Goal: Transaction & Acquisition: Purchase product/service

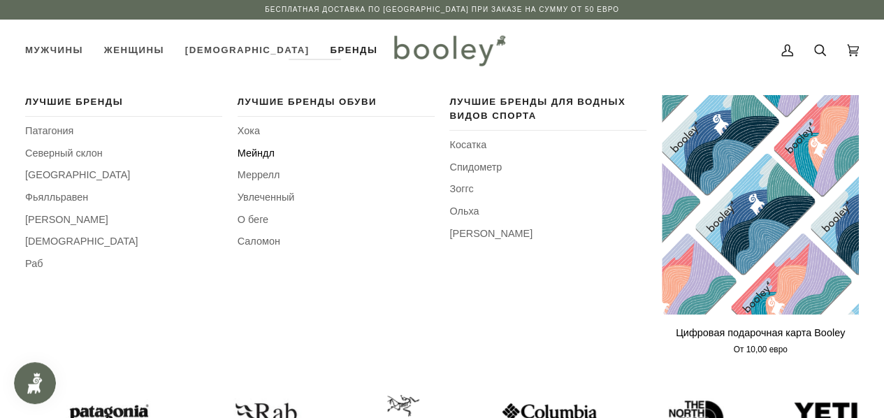
click at [270, 153] on font "Мейндл" at bounding box center [256, 153] width 37 height 11
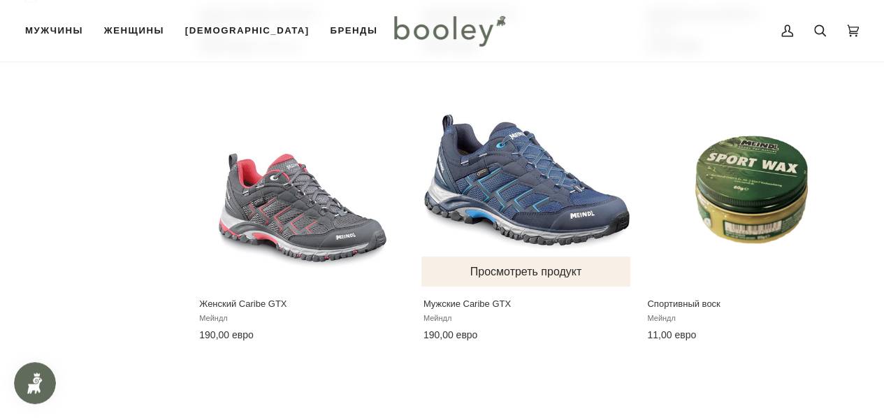
scroll to position [1038, 0]
click at [526, 251] on img "Мужские Caribe GTX" at bounding box center [527, 183] width 210 height 210
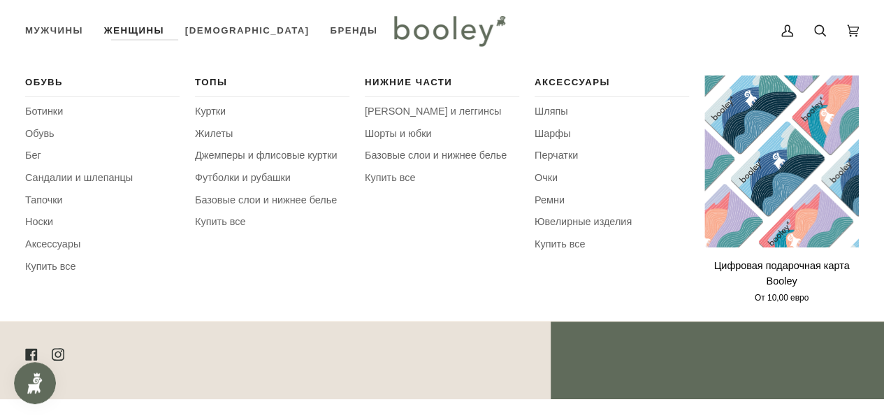
scroll to position [2324, 0]
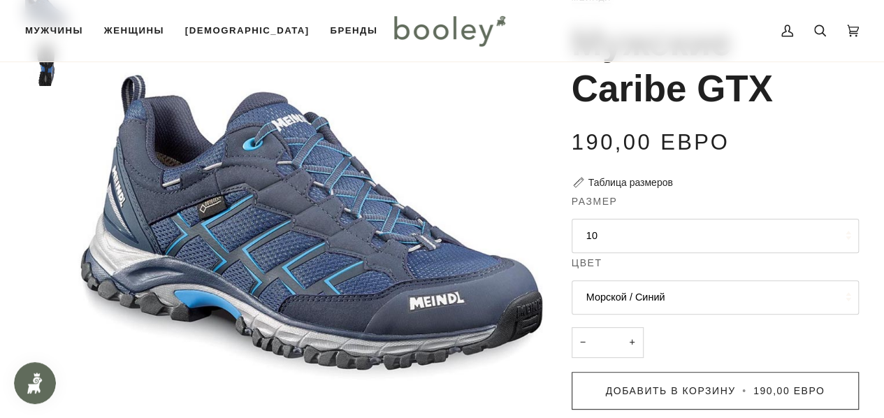
scroll to position [109, 0]
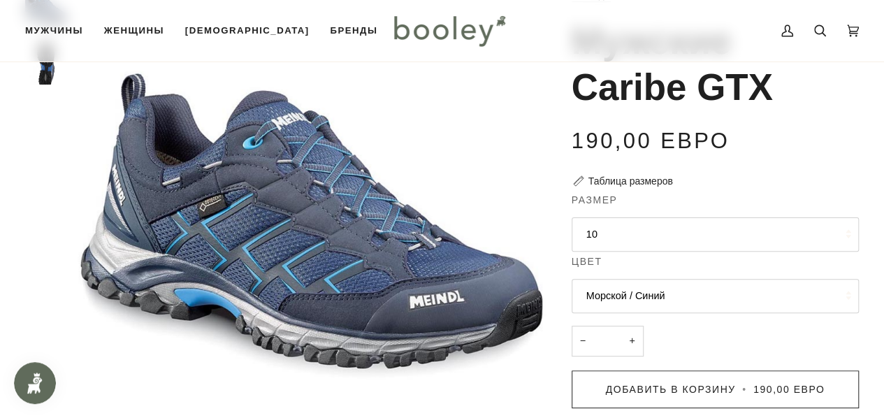
click at [690, 239] on button "10" at bounding box center [715, 234] width 287 height 34
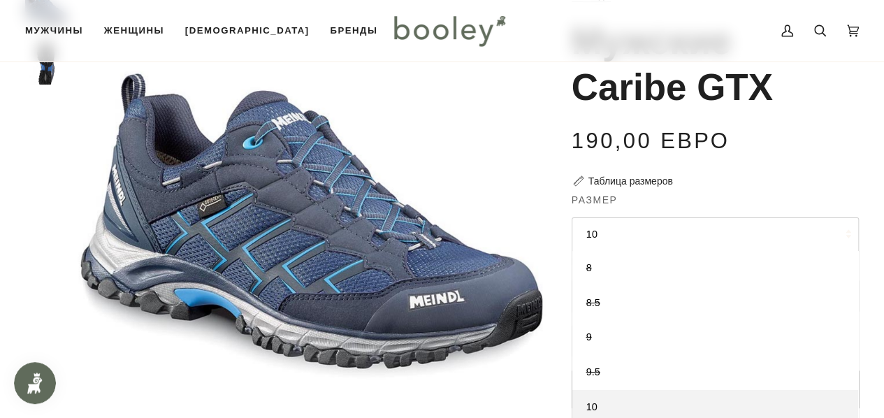
click at [690, 239] on button "10" at bounding box center [715, 234] width 287 height 34
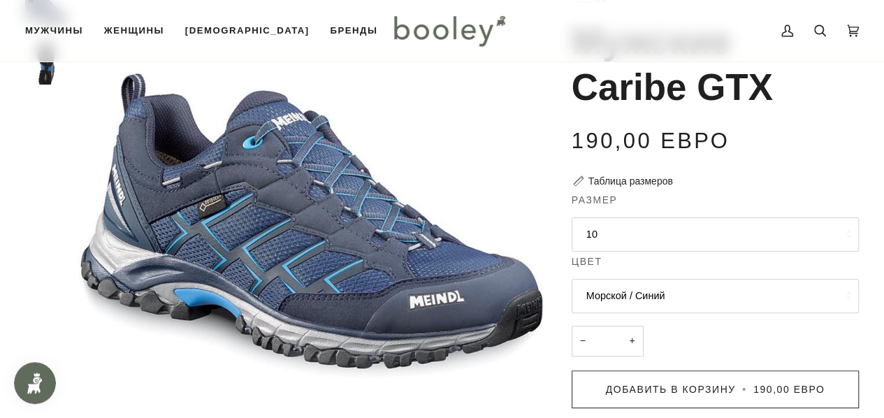
click at [716, 234] on button "10" at bounding box center [715, 234] width 287 height 34
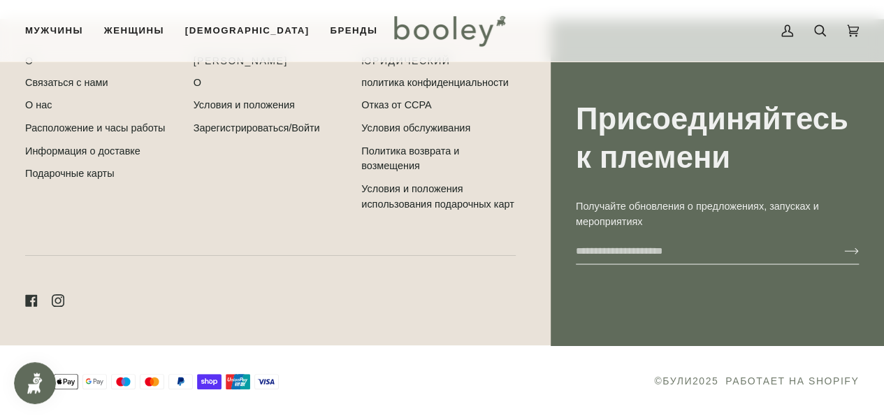
scroll to position [1268, 0]
